Goal: Transaction & Acquisition: Subscribe to service/newsletter

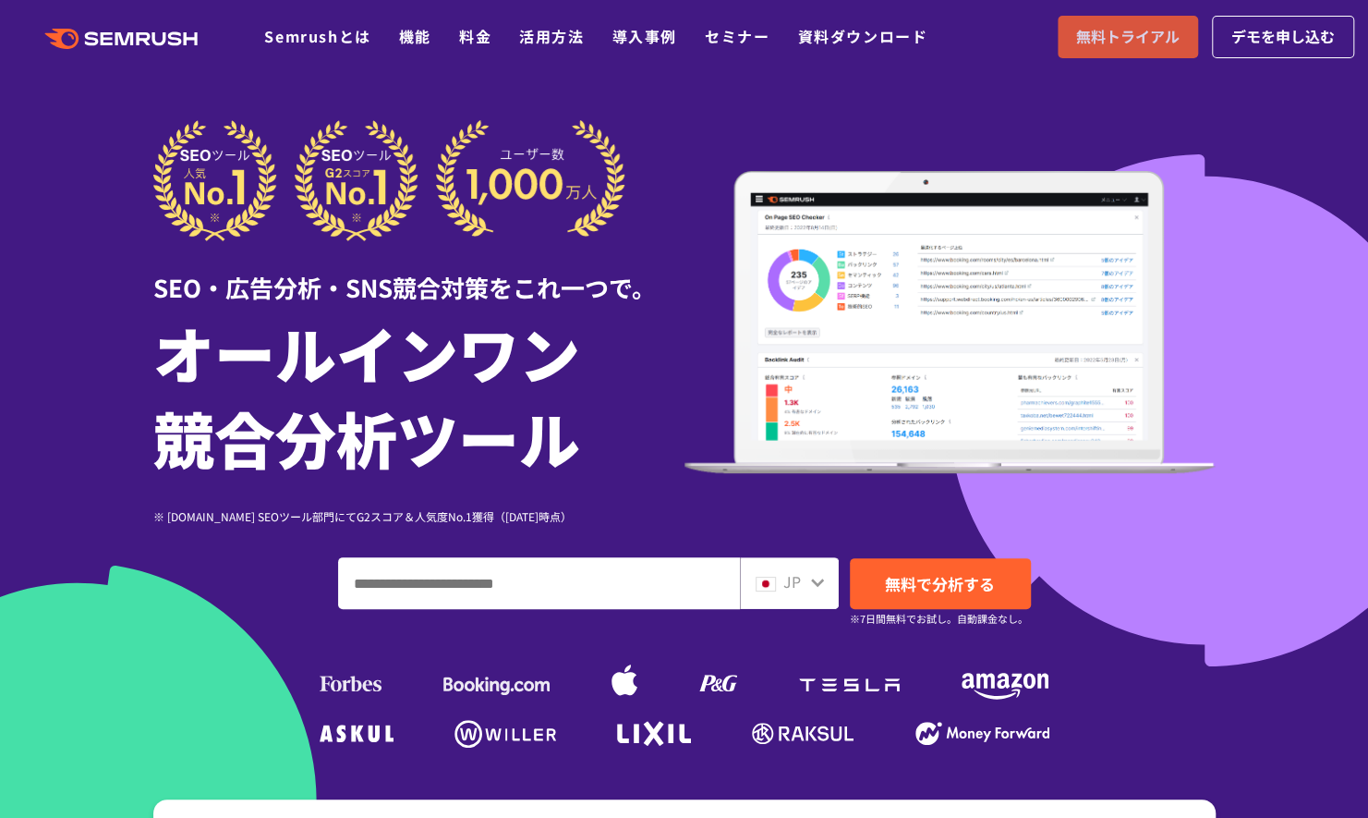
click at [1111, 37] on span "無料トライアル" at bounding box center [1127, 37] width 103 height 24
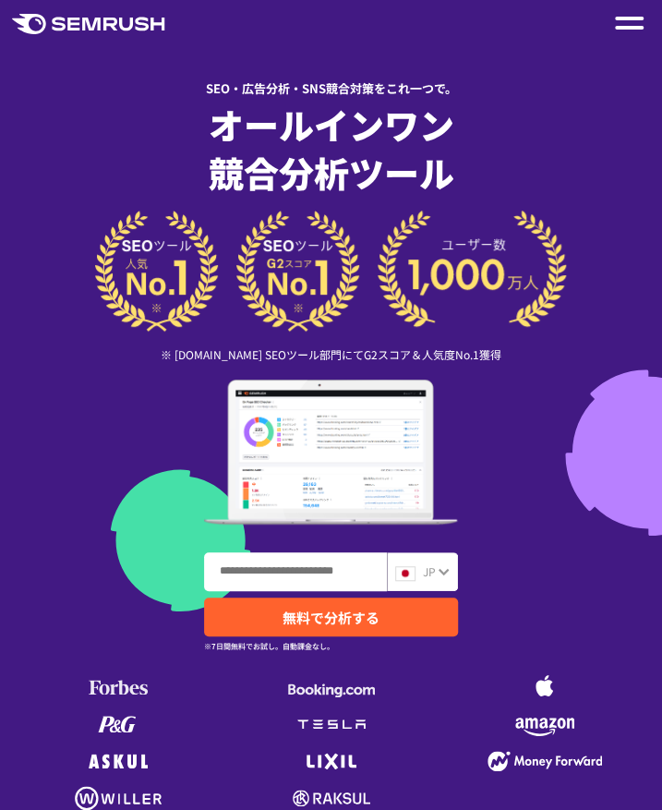
click at [386, 237] on img at bounding box center [331, 271] width 472 height 121
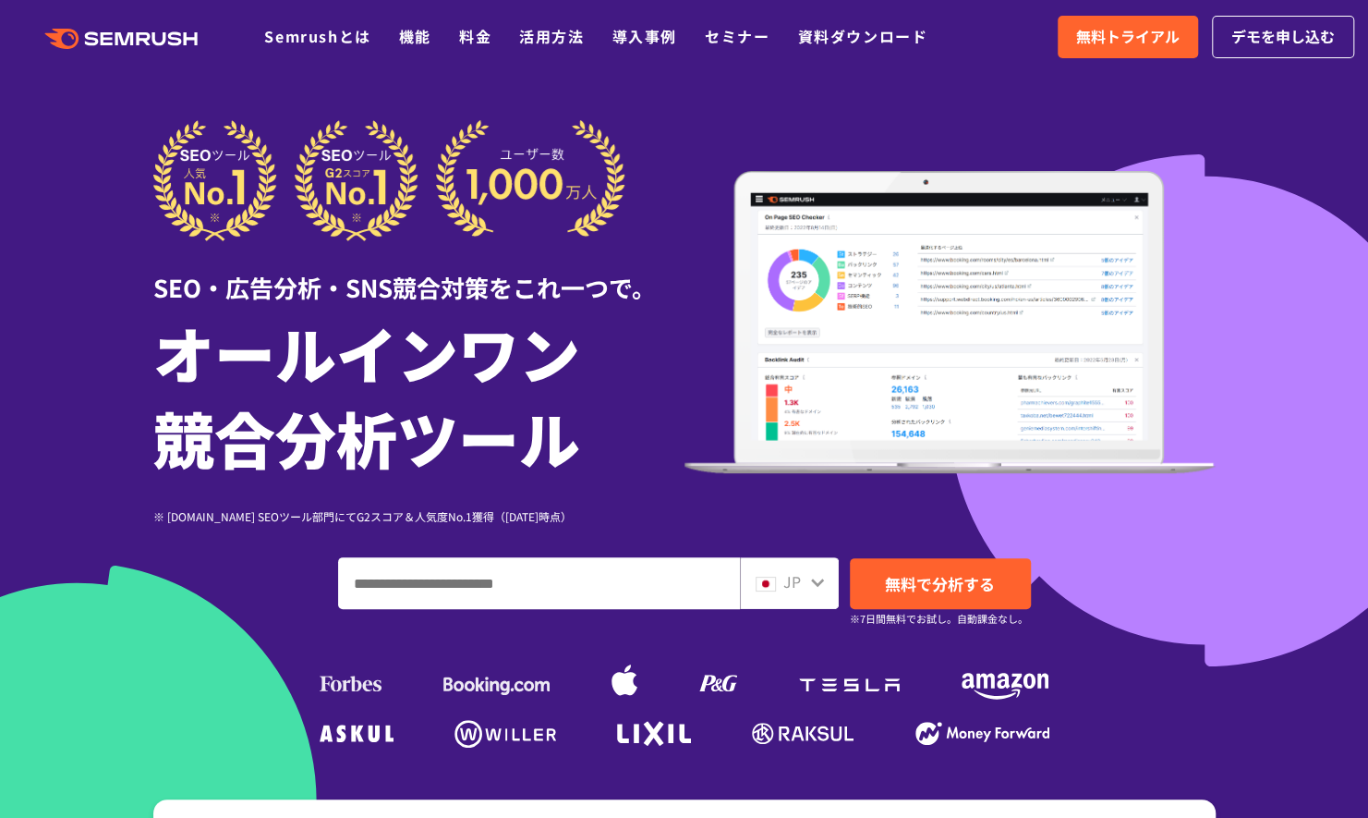
click at [373, 581] on input "ドメイン、キーワードまたはURLを入力してください" at bounding box center [539, 583] width 400 height 50
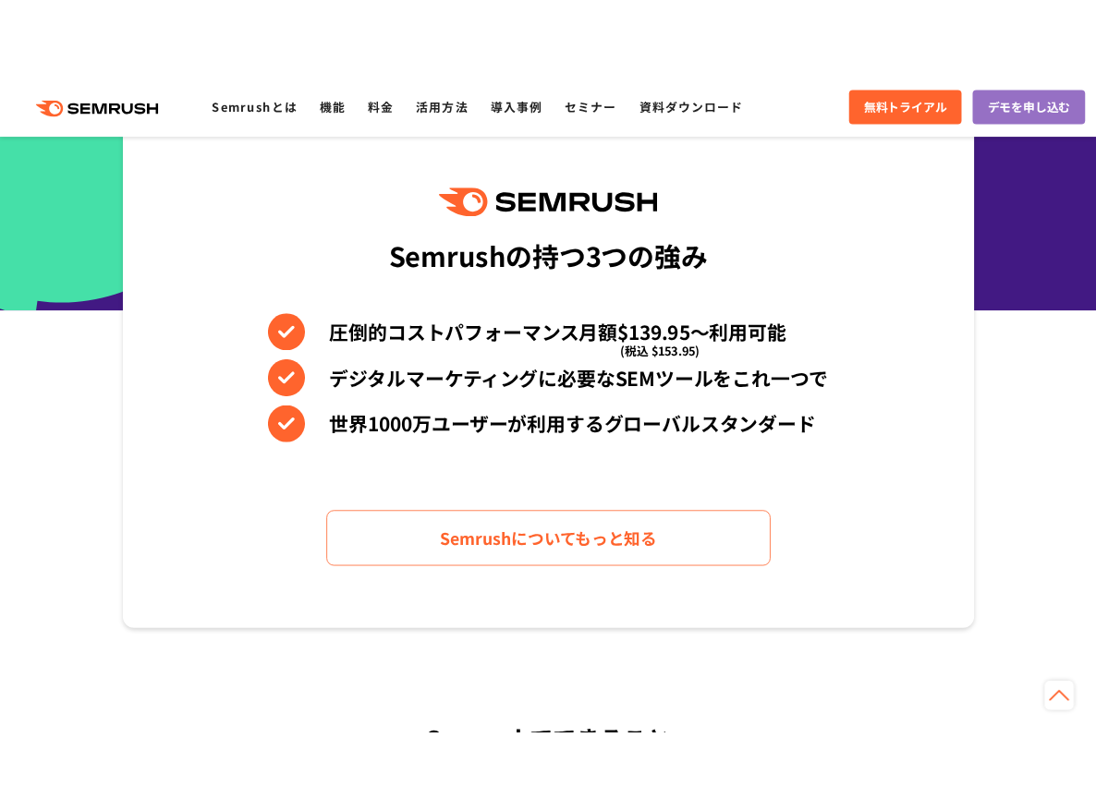
scroll to position [554, 0]
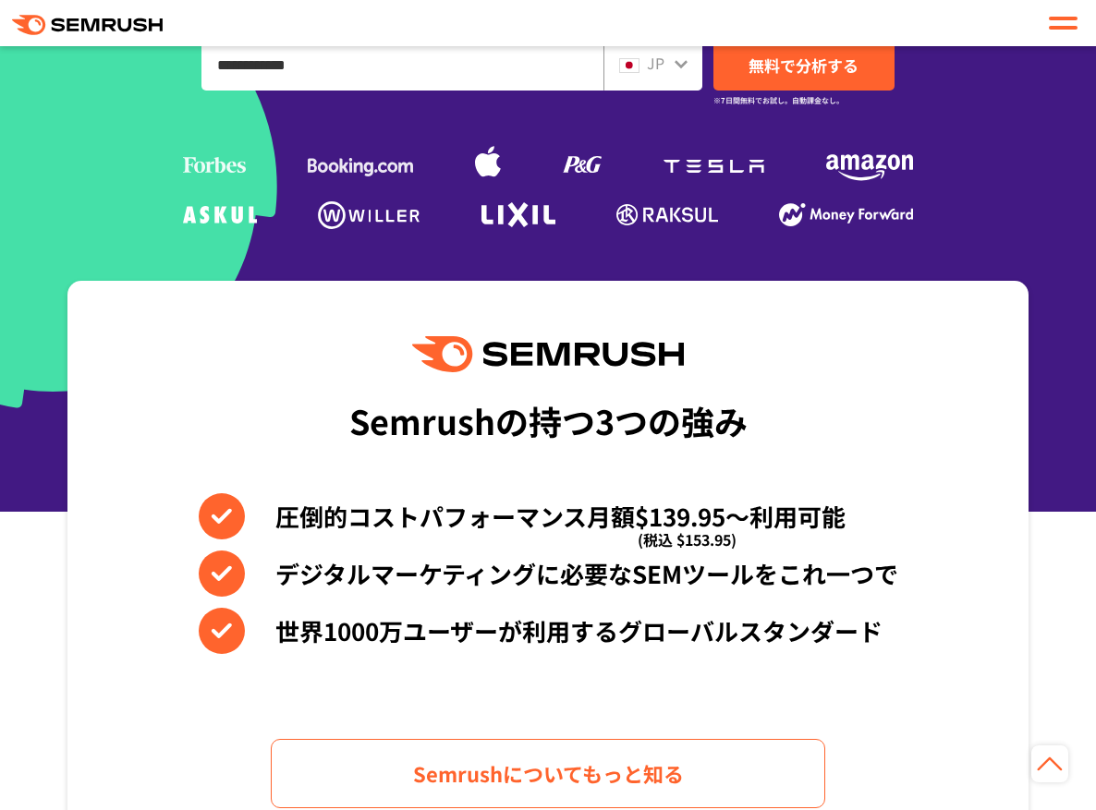
type input "**********"
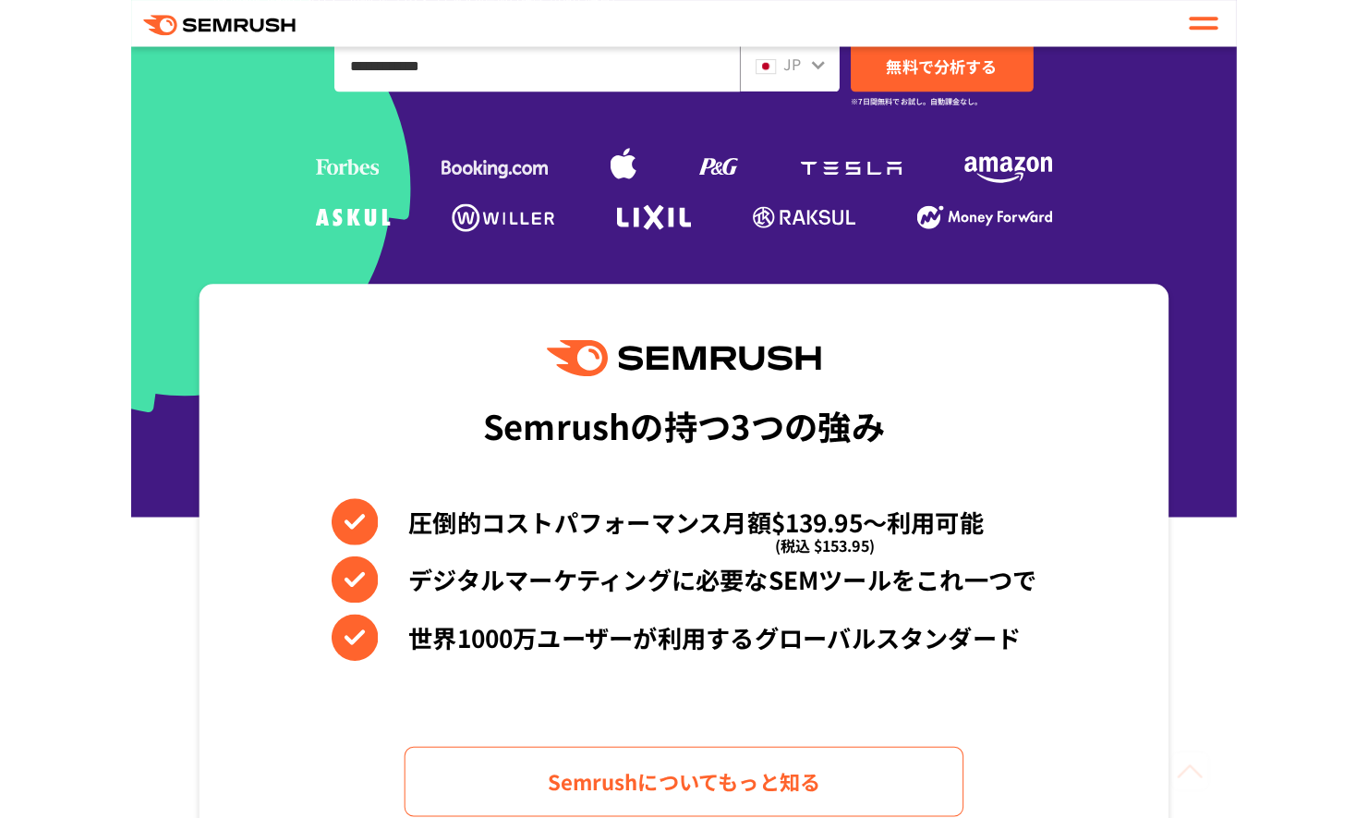
scroll to position [0, 0]
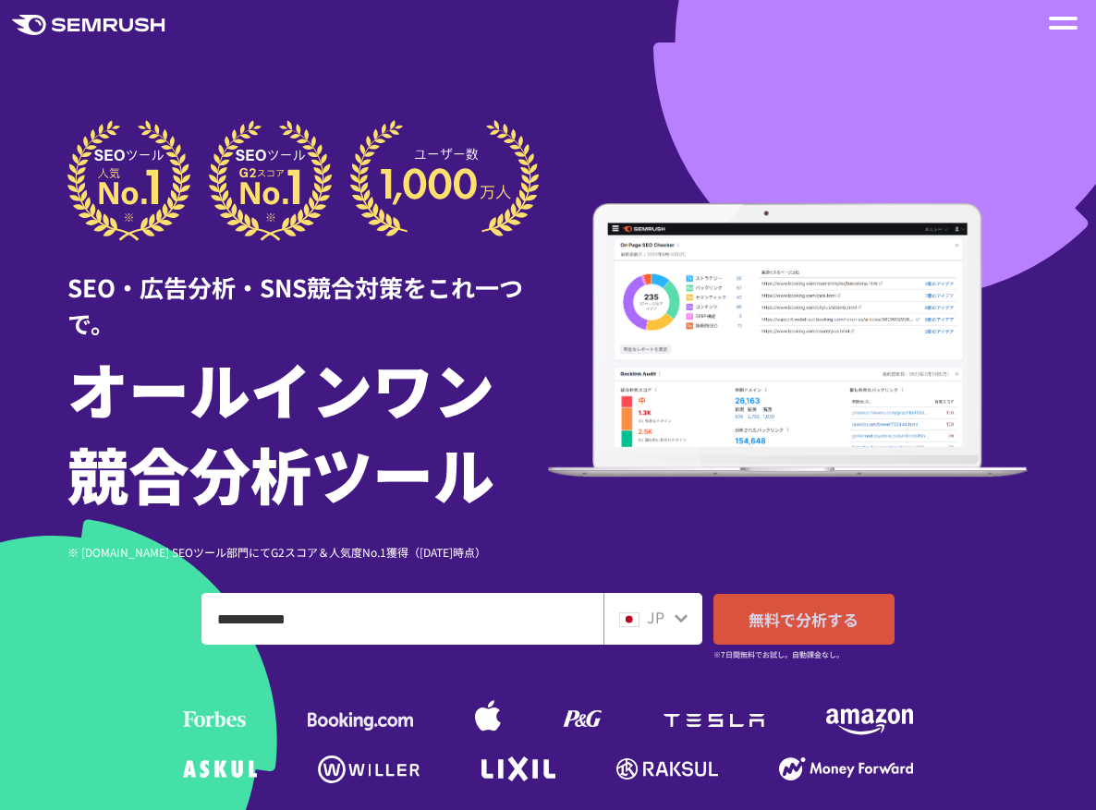
drag, startPoint x: 806, startPoint y: 590, endPoint x: 777, endPoint y: 563, distance: 39.9
click at [806, 608] on span "無料で分析する" at bounding box center [803, 619] width 110 height 23
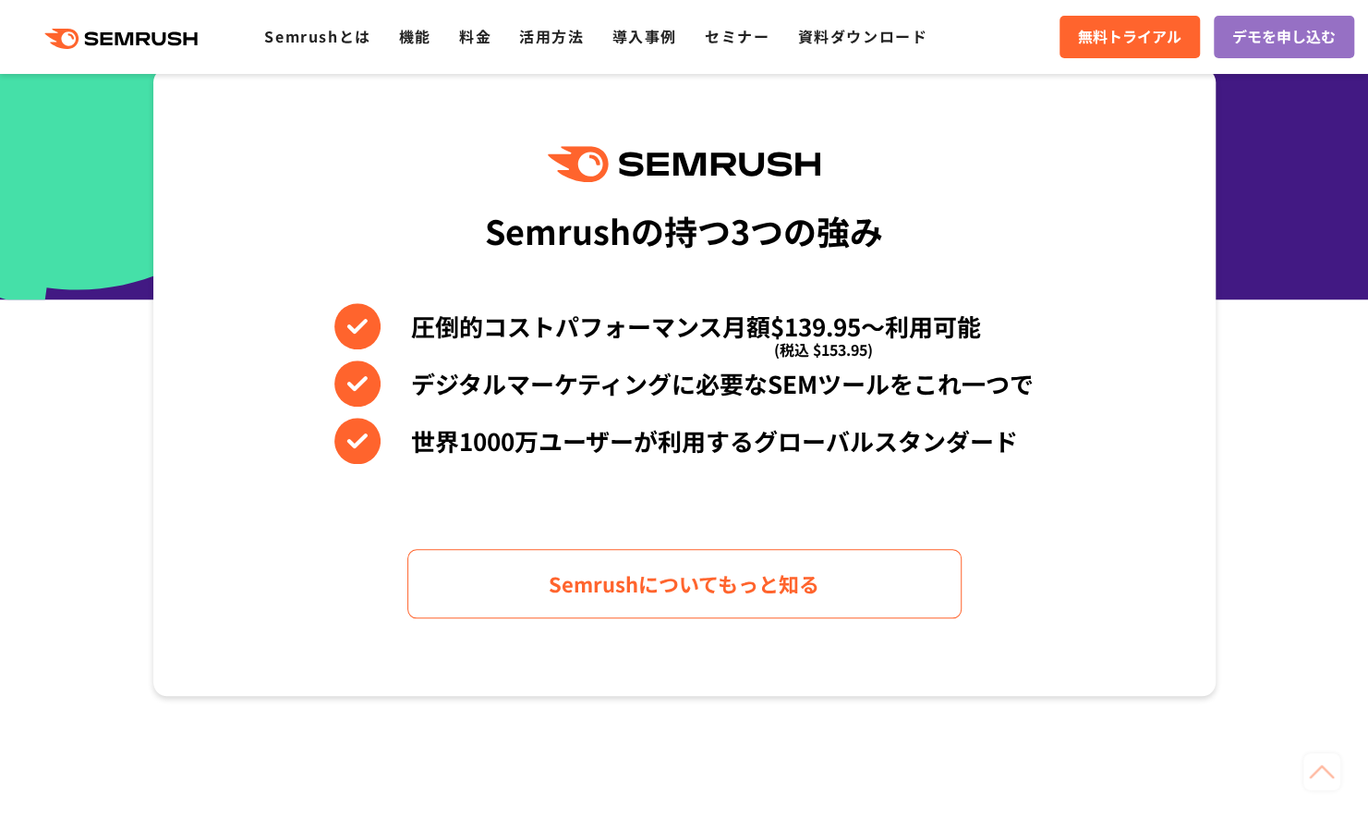
scroll to position [739, 0]
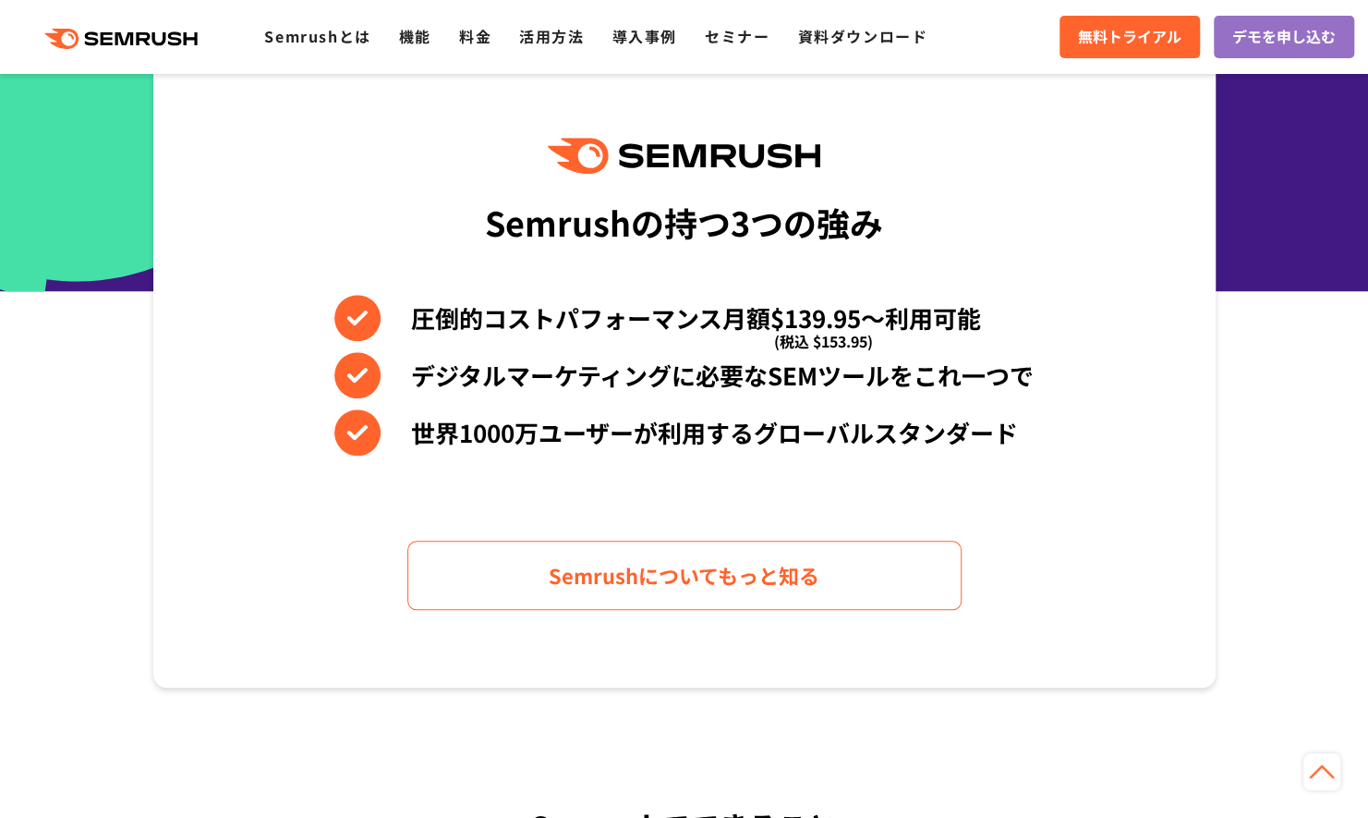
click at [726, 498] on div "Semrushの持つ3つの強み 圧倒的コストパフォーマンス月額$139.95〜利用可能 (税込 $153.95) デジタルマーケティングに必要なSEMツールを…" at bounding box center [684, 373] width 1063 height 627
